Goal: Task Accomplishment & Management: Manage account settings

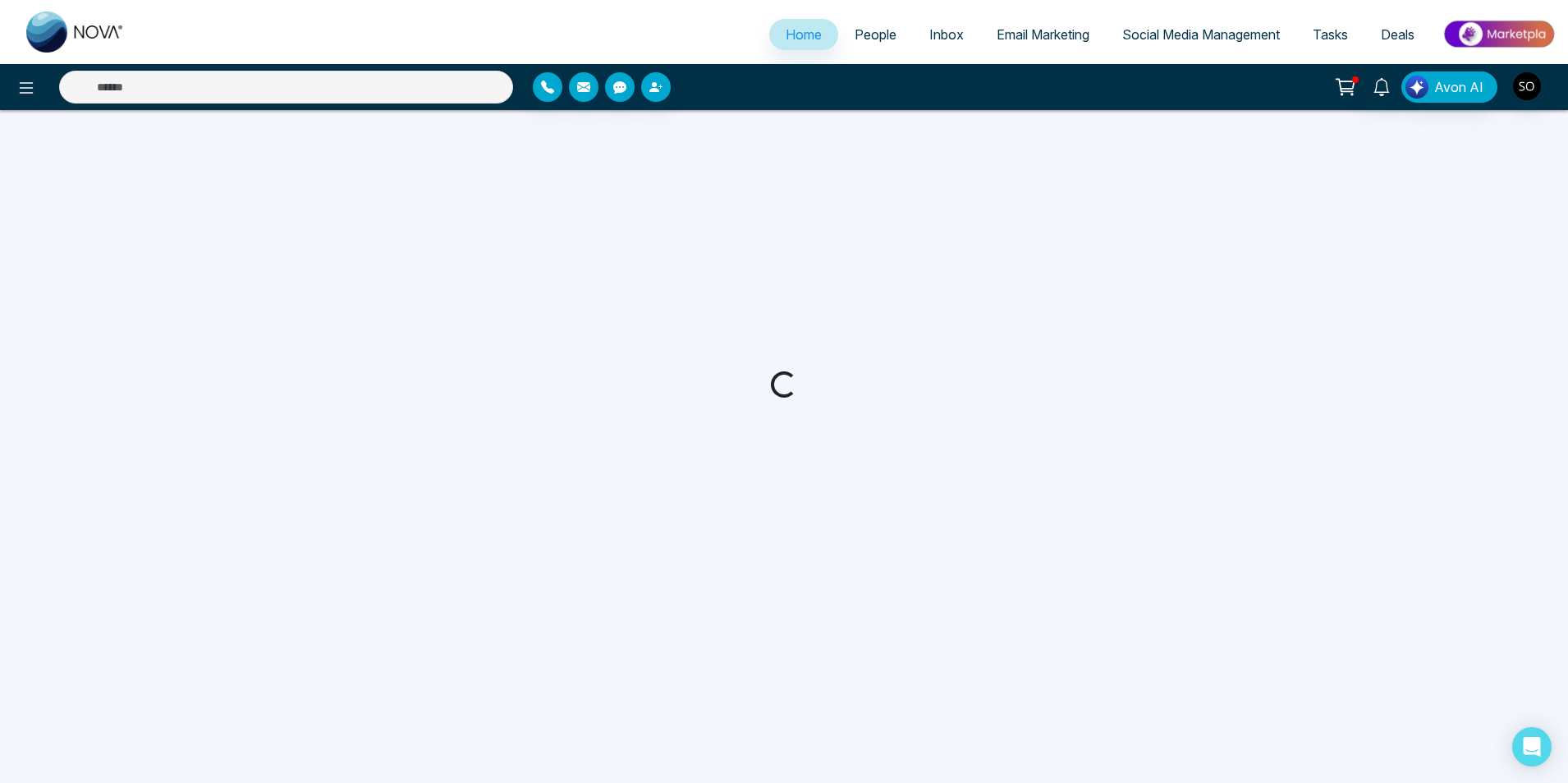
click at [883, 36] on span "People" at bounding box center [876, 35] width 42 height 16
select select "*"
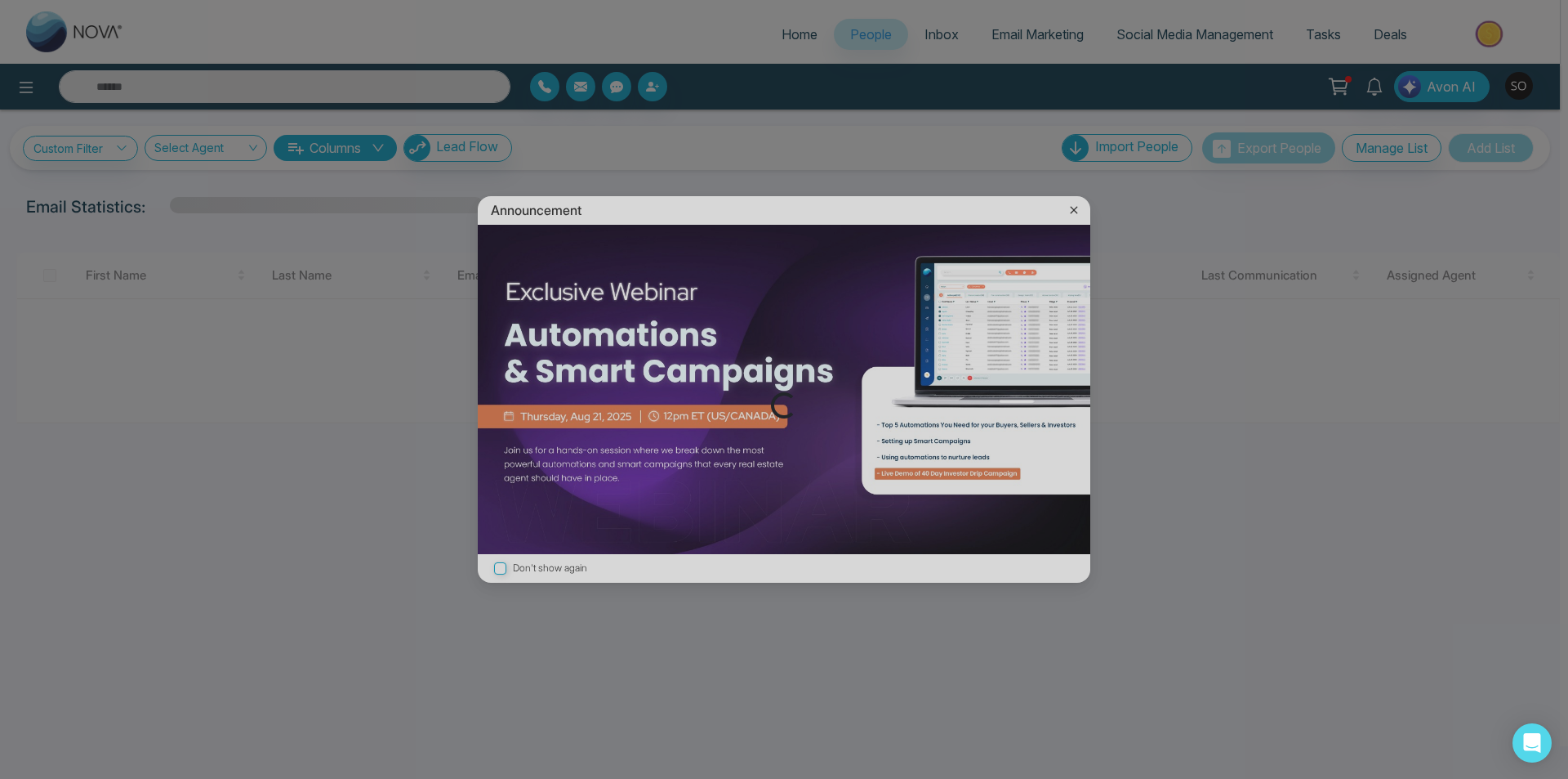
click at [1074, 206] on div "Loading..." at bounding box center [784, 389] width 1568 height 779
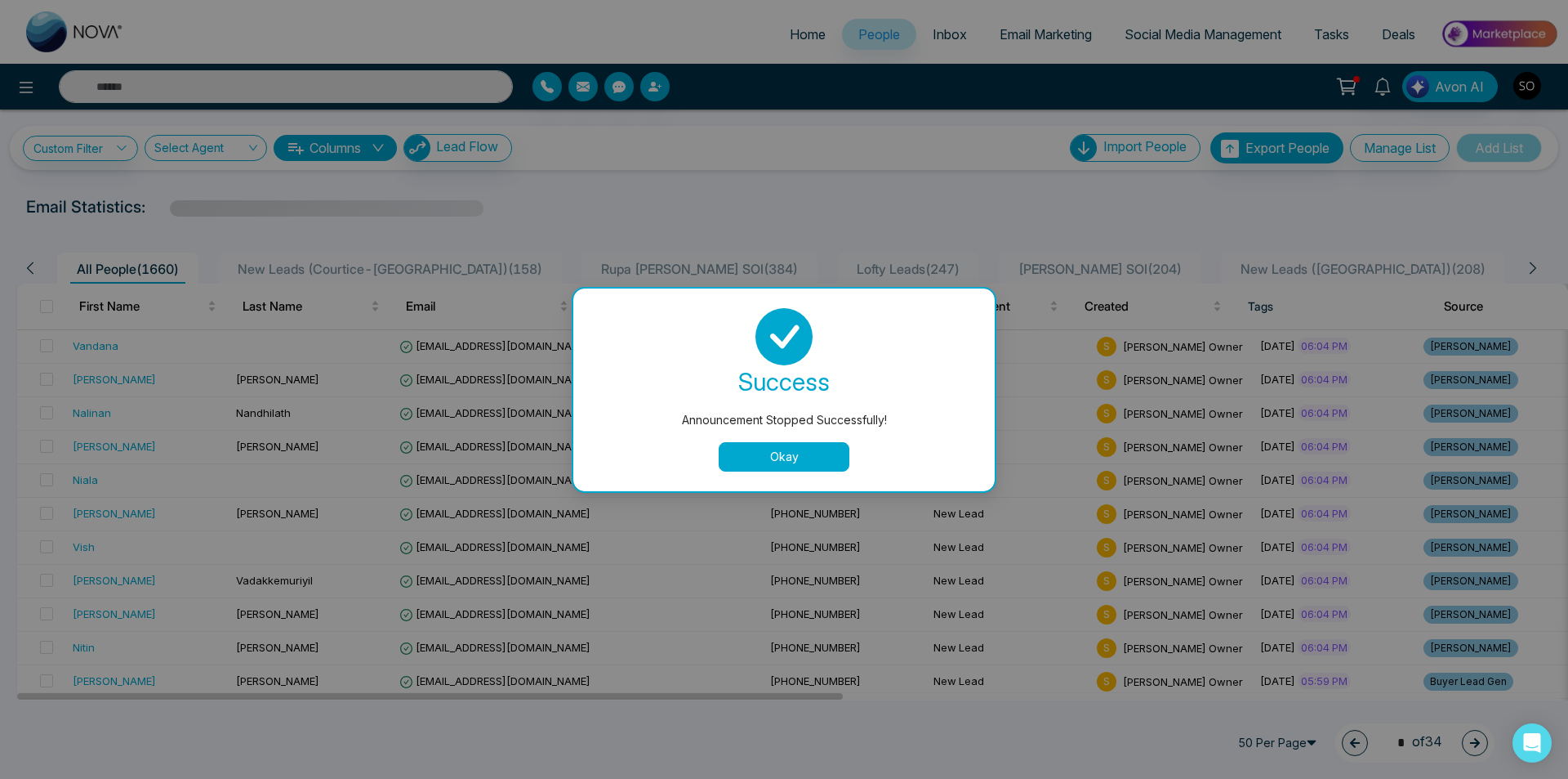
click at [823, 458] on button "Okay" at bounding box center [784, 457] width 131 height 29
